Goal: Entertainment & Leisure: Browse casually

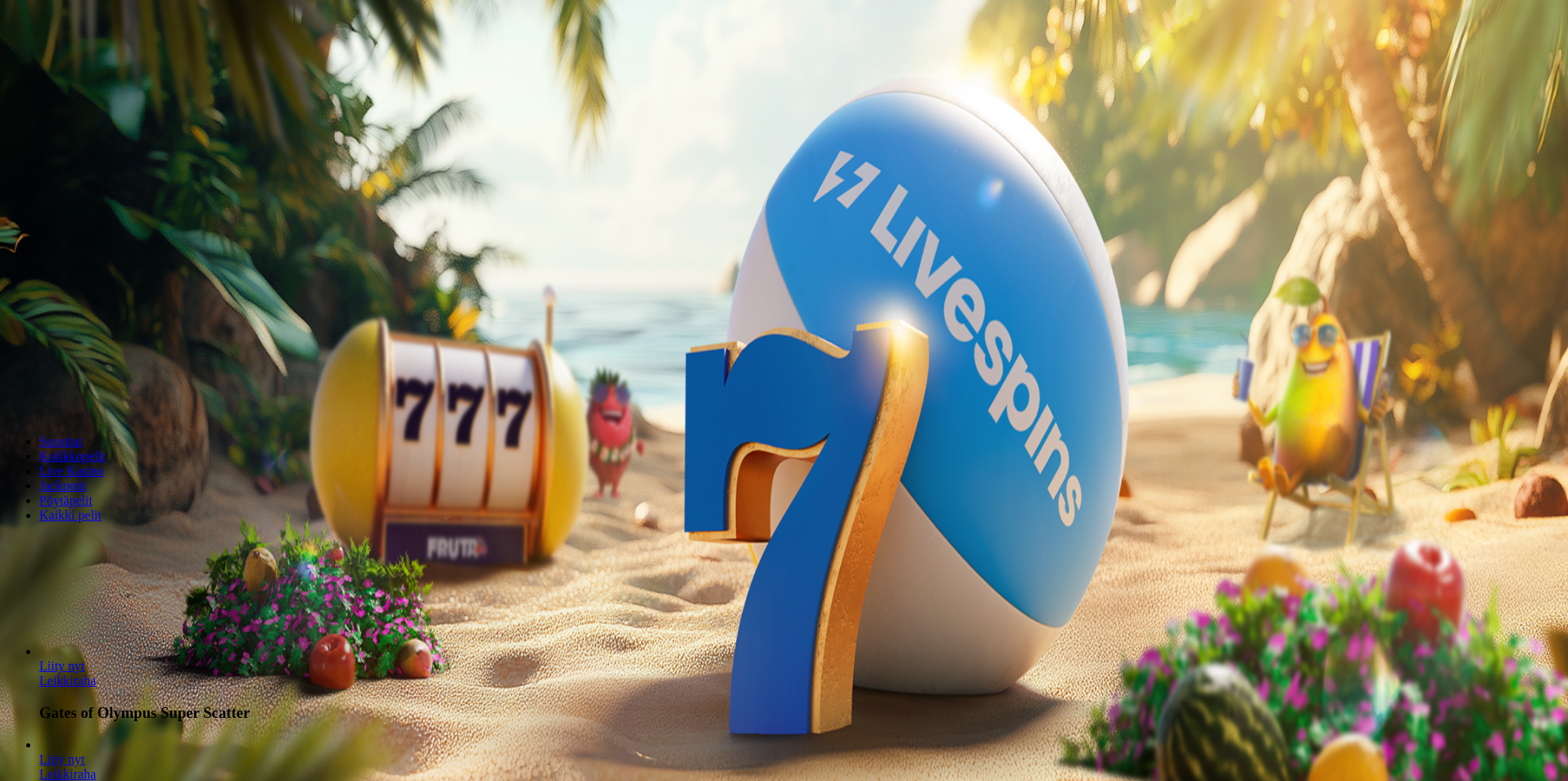
drag, startPoint x: 1182, startPoint y: 482, endPoint x: 1189, endPoint y: 481, distance: 7.1
click at [1182, 536] on div "Lobby" at bounding box center [784, 545] width 1555 height 17
click at [122, 537] on input "Search" at bounding box center [65, 545] width 116 height 16
type input "*****"
click at [96, 725] on link "Leikkiraha" at bounding box center [67, 732] width 56 height 14
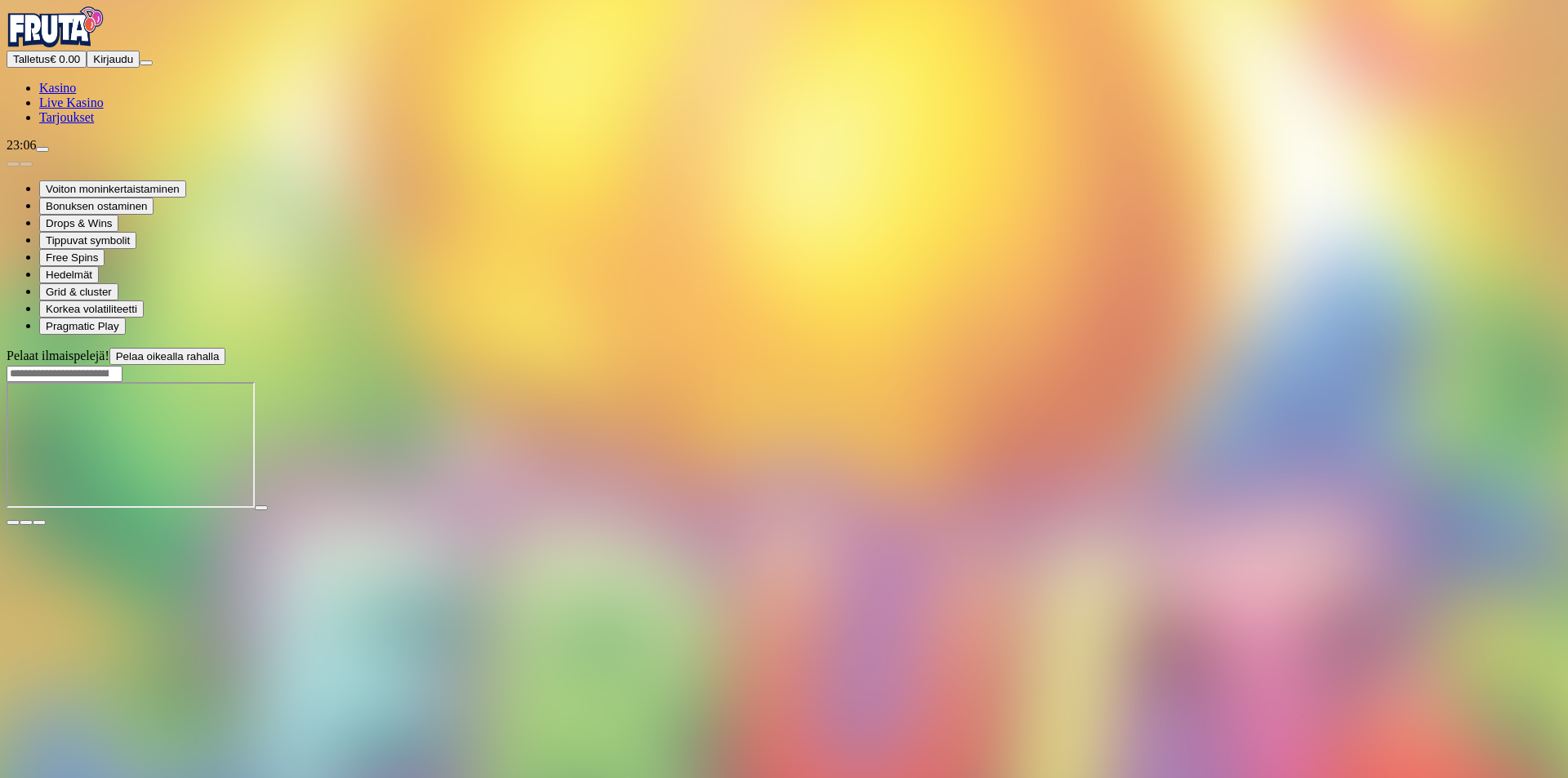
click at [83, 47] on img "Primary" at bounding box center [56, 27] width 98 height 40
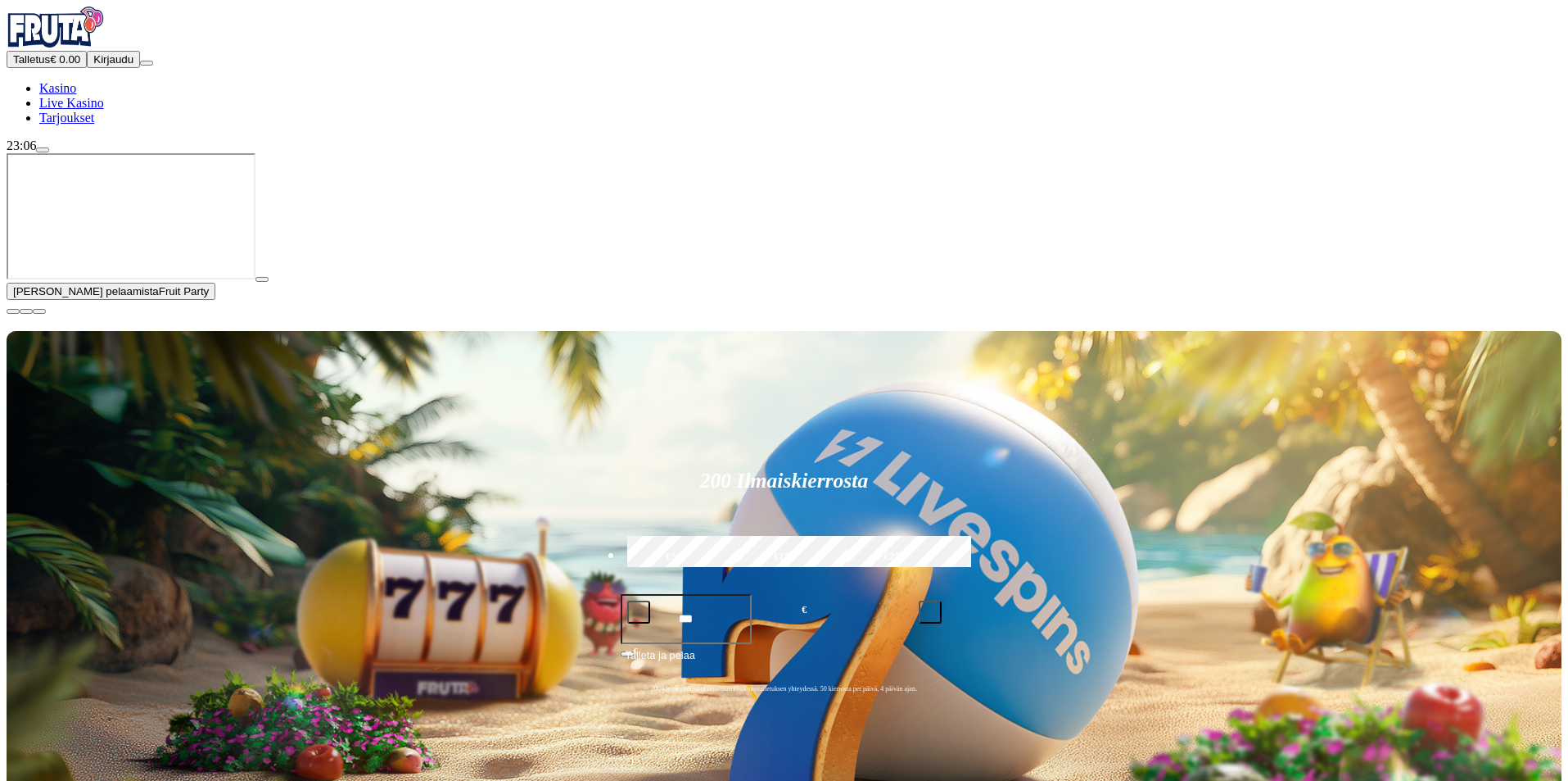
drag, startPoint x: 324, startPoint y: 716, endPoint x: 314, endPoint y: 723, distance: 12.2
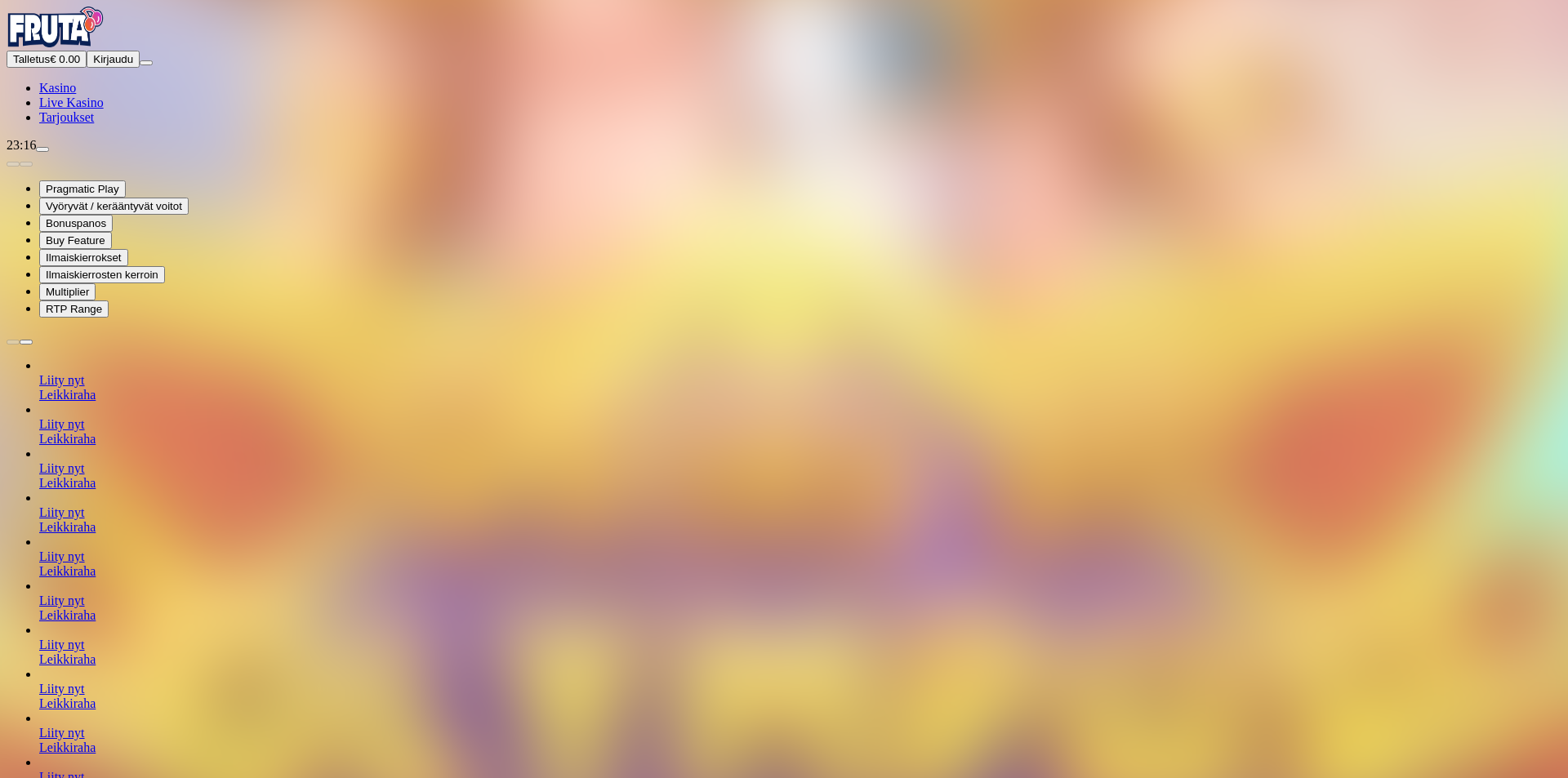
drag, startPoint x: 226, startPoint y: 334, endPoint x: 271, endPoint y: 346, distance: 46.6
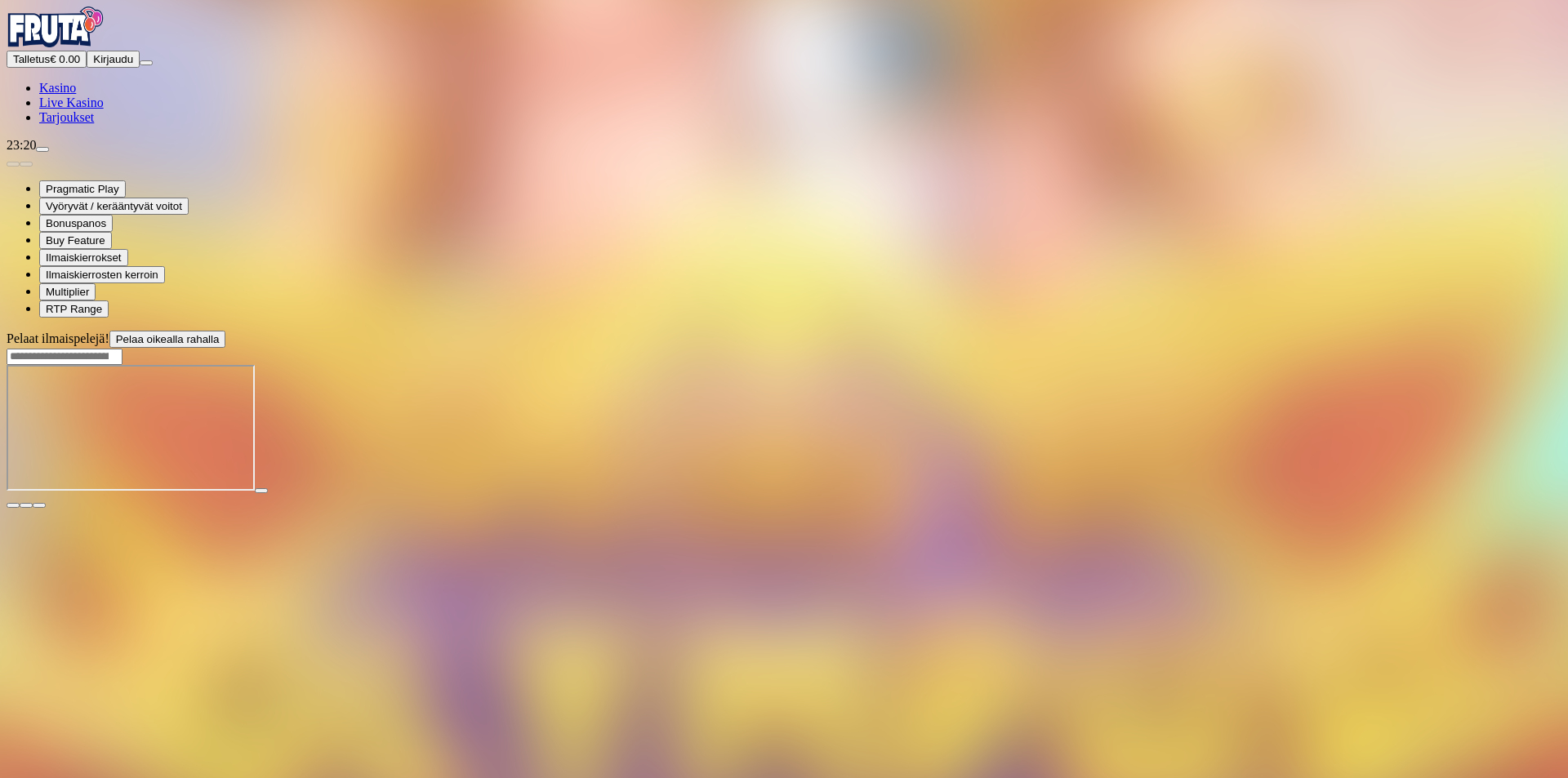
click at [1119, 493] on div at bounding box center [784, 429] width 1554 height 129
click at [46, 503] on button "button" at bounding box center [39, 505] width 13 height 5
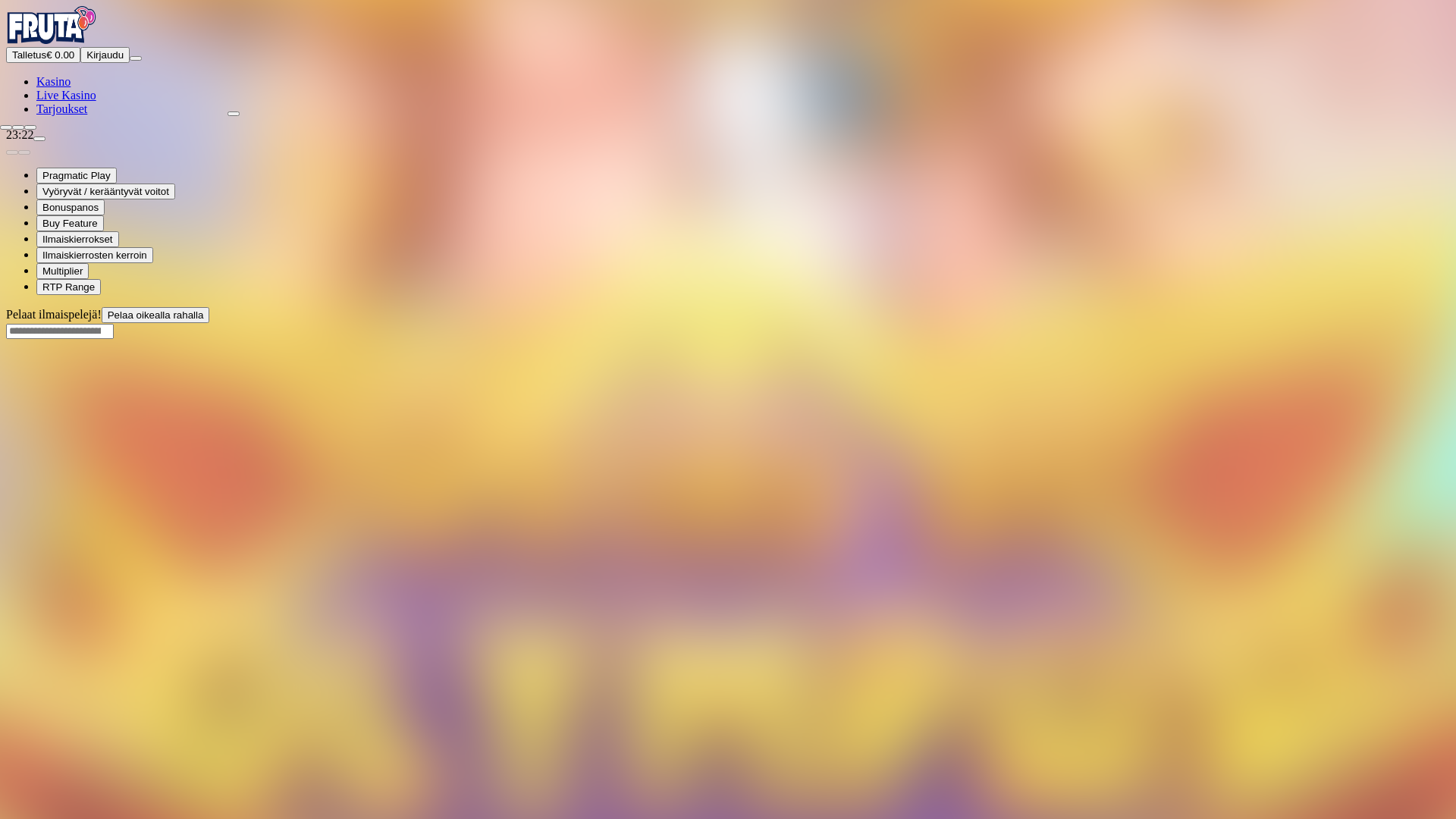
click at [30, 127] on span "fullscreen-exit icon" at bounding box center [30, 127] width 0 height 0
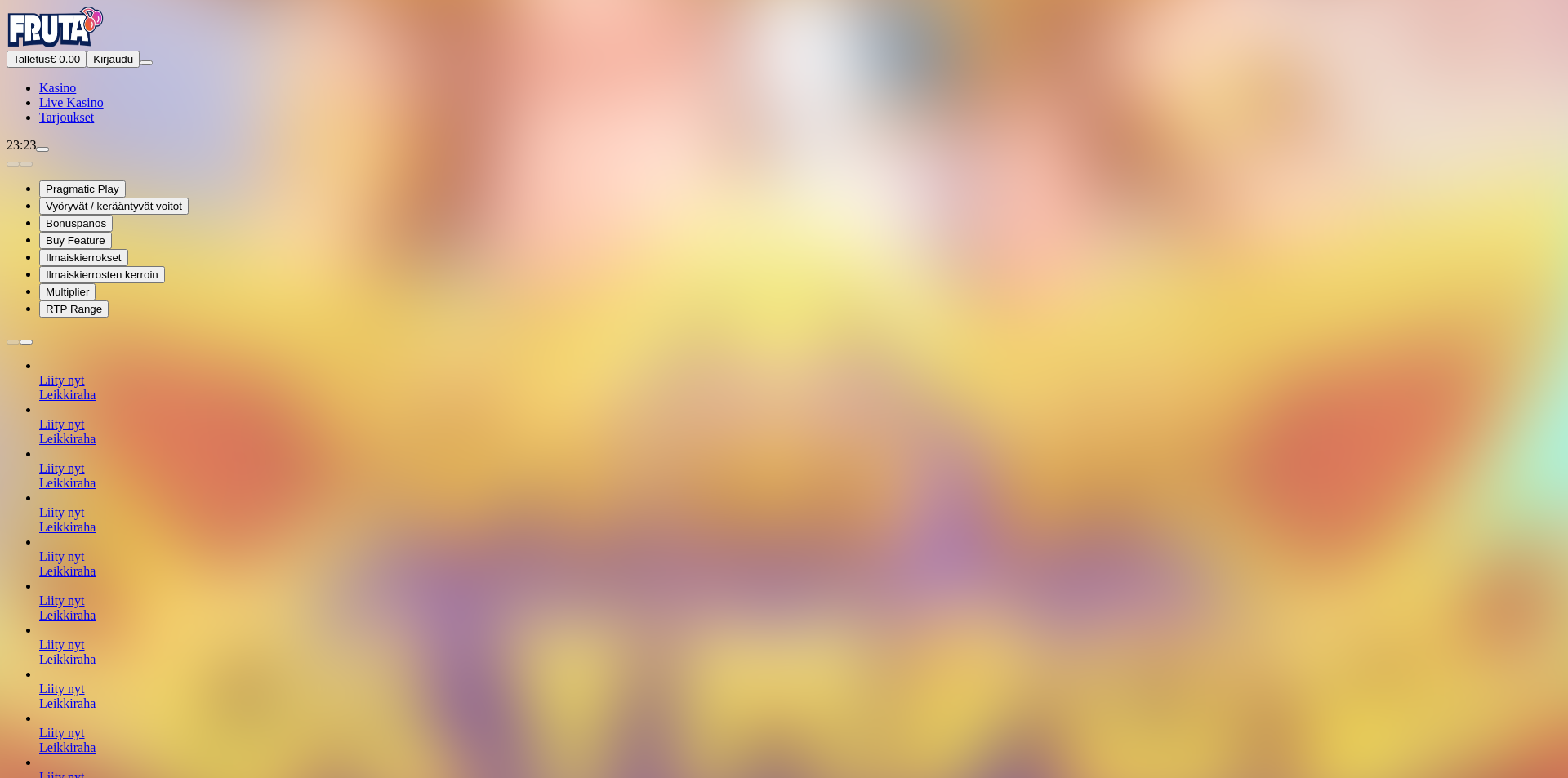
click at [1130, 317] on div "Pragmatic Play Vyöryvät / kerääntyvät voitot Bonuspanos Buy Feature Ilmaiskierr…" at bounding box center [784, 236] width 1554 height 165
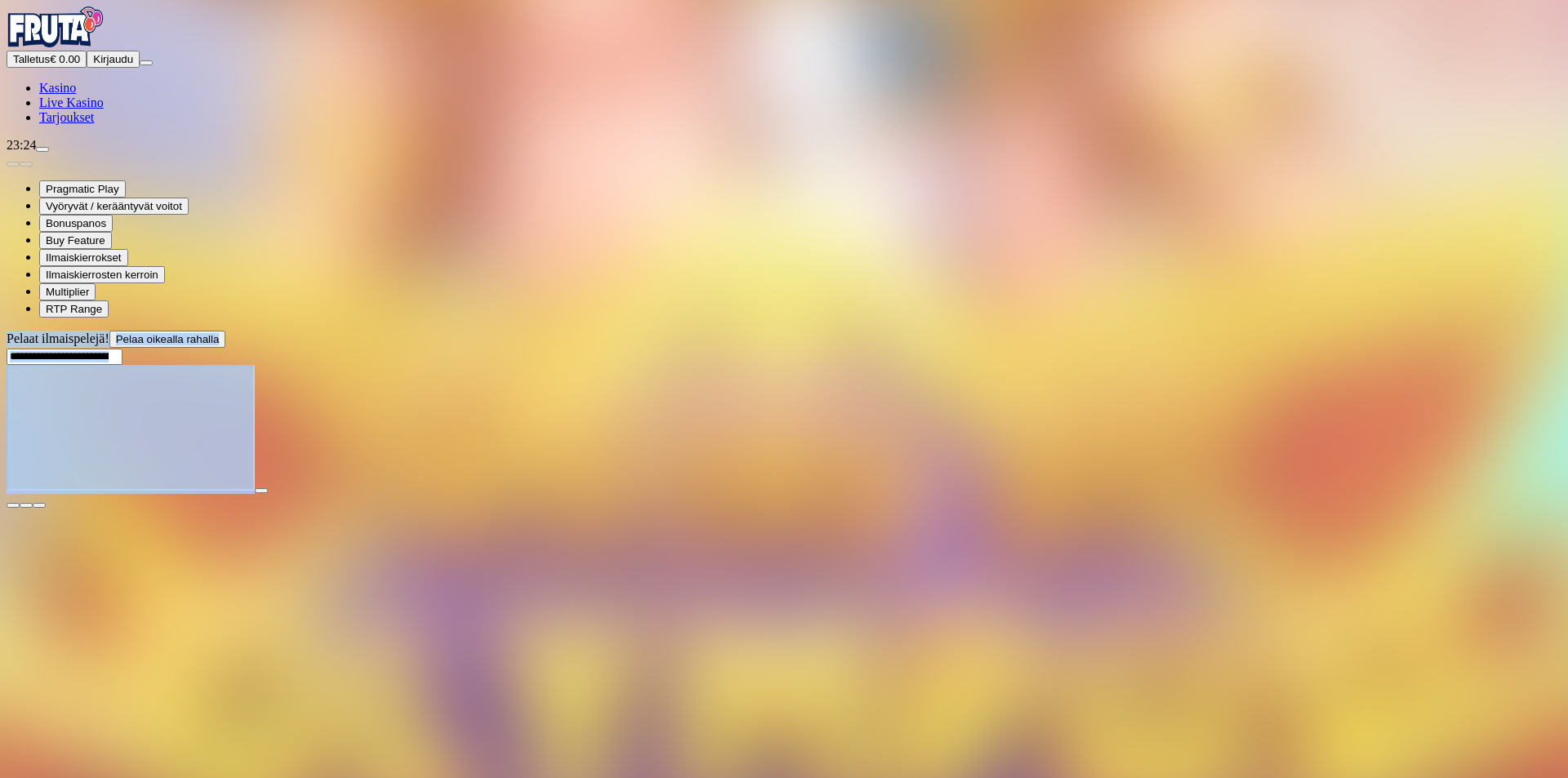
drag, startPoint x: 1083, startPoint y: 726, endPoint x: 1073, endPoint y: 704, distance: 24.2
click at [1079, 508] on div "Talletus € 0.00 Kirjaudu Kasino Live Kasino Tarjoukset 23:24 Pragmatic Play Vyö…" at bounding box center [784, 258] width 1554 height 502
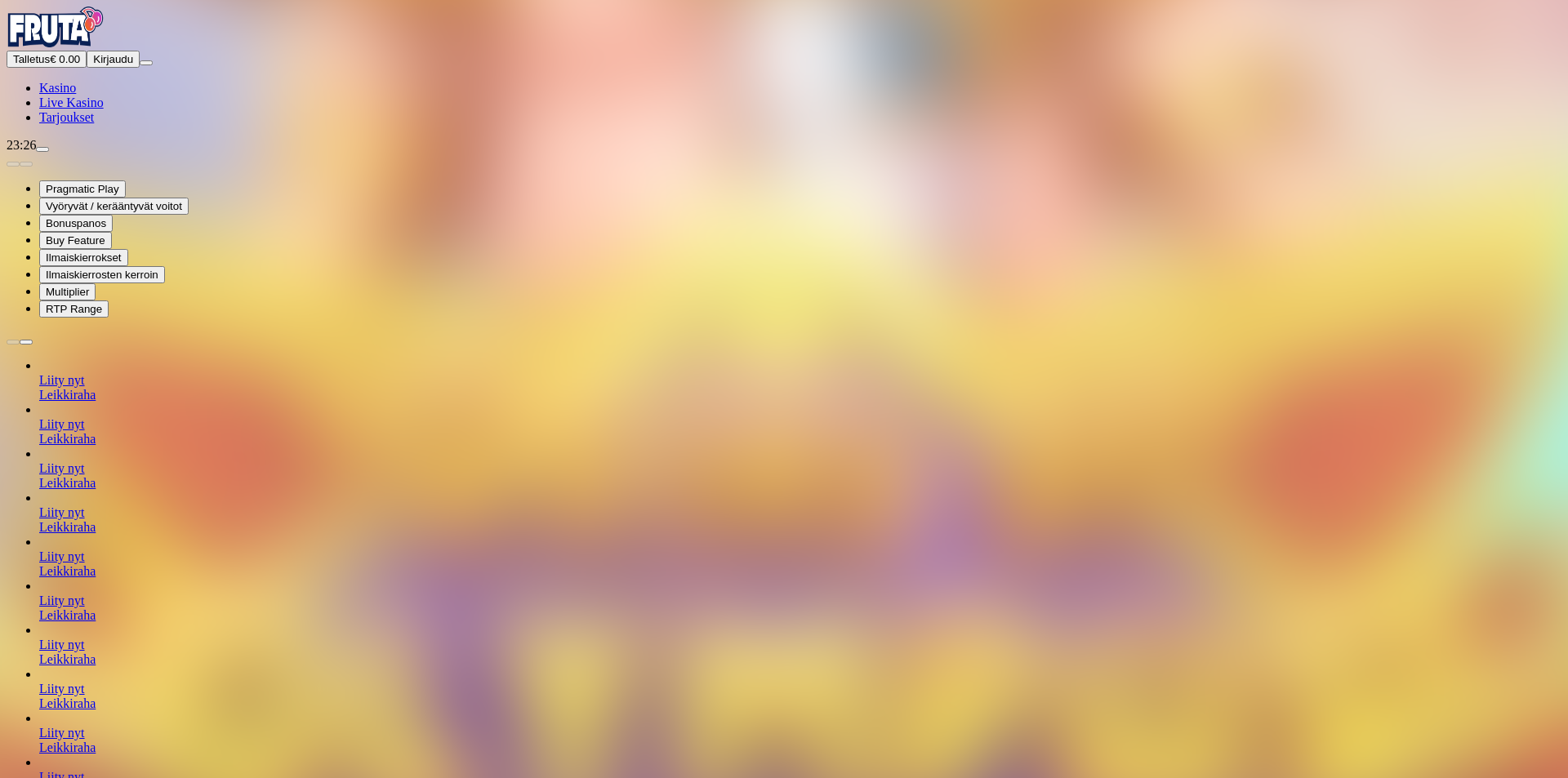
drag, startPoint x: 318, startPoint y: 246, endPoint x: 810, endPoint y: 672, distance: 650.8
click at [26, 342] on span "chevron-right icon" at bounding box center [26, 342] width 0 height 0
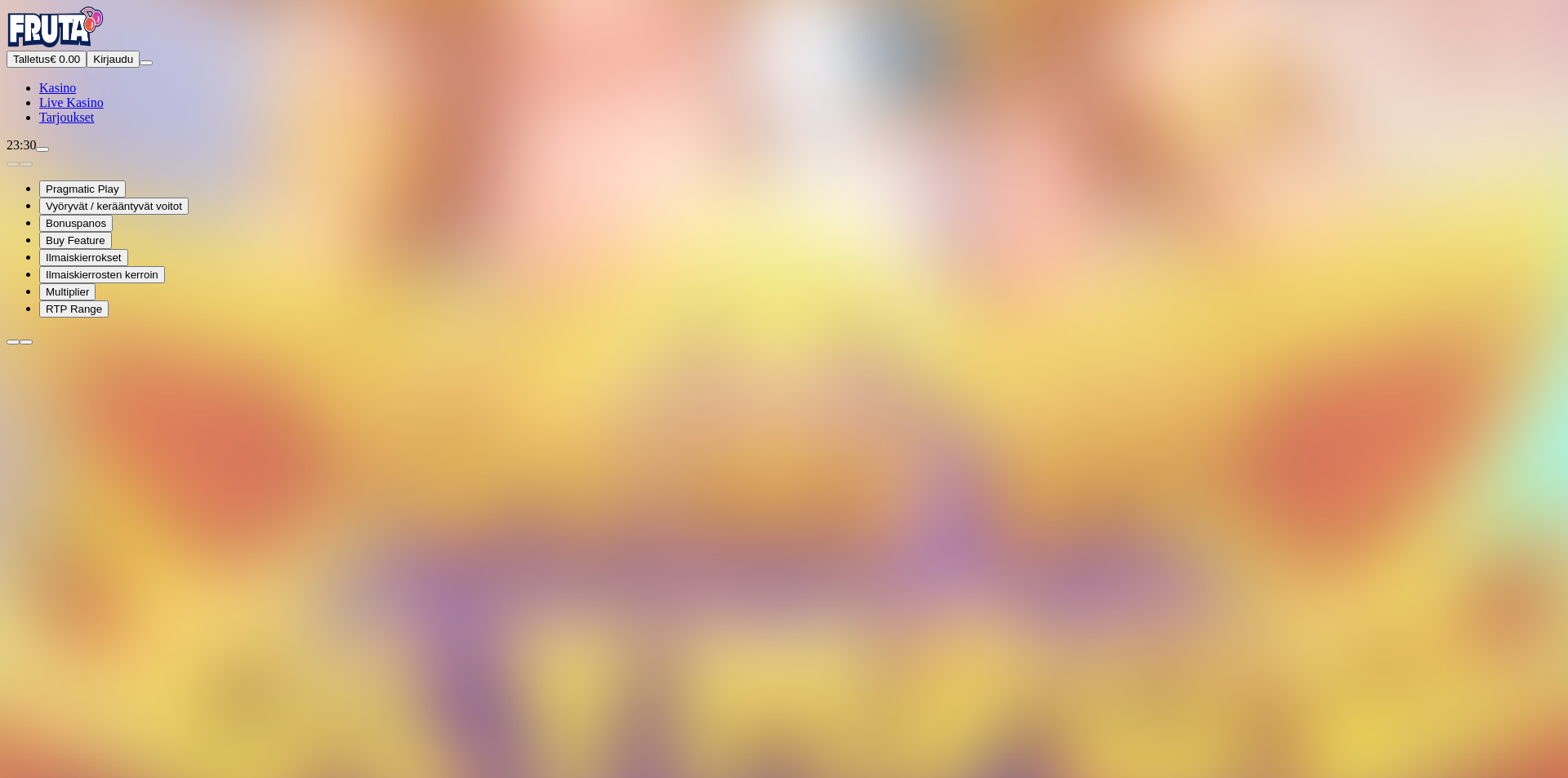
click at [26, 342] on span "chevron-right icon" at bounding box center [26, 342] width 0 height 0
